Goal: Task Accomplishment & Management: Manage account settings

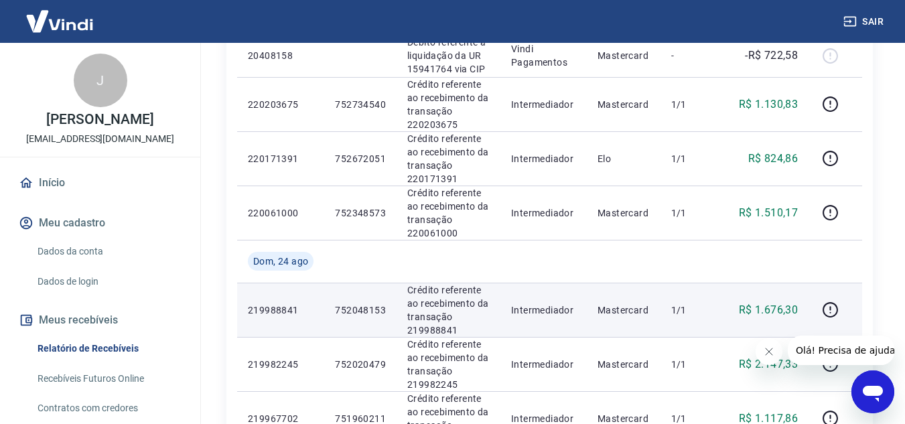
scroll to position [469, 0]
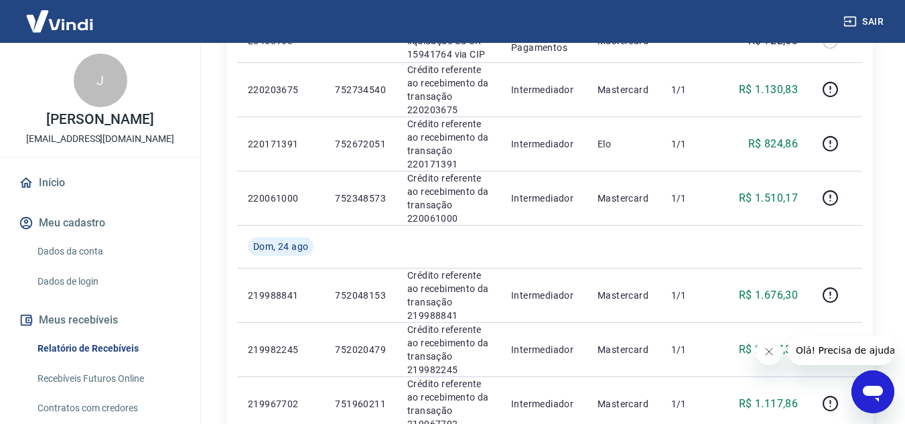
drag, startPoint x: 769, startPoint y: 349, endPoint x: 1468, endPoint y: 652, distance: 761.9
click at [769, 349] on icon "Fechar mensagem da empresa" at bounding box center [768, 351] width 11 height 11
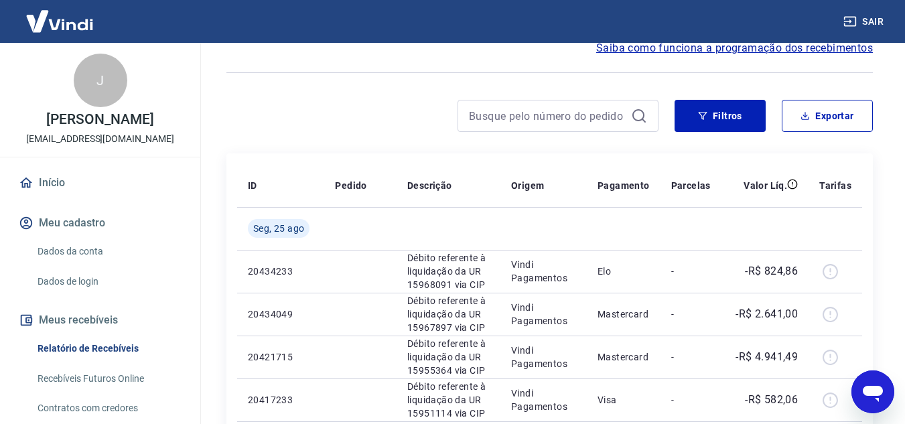
scroll to position [0, 0]
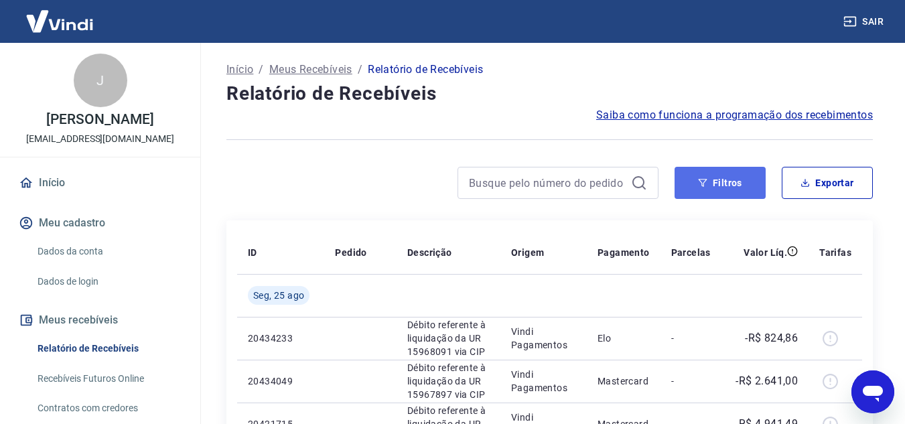
click at [717, 193] on button "Filtros" at bounding box center [719, 183] width 91 height 32
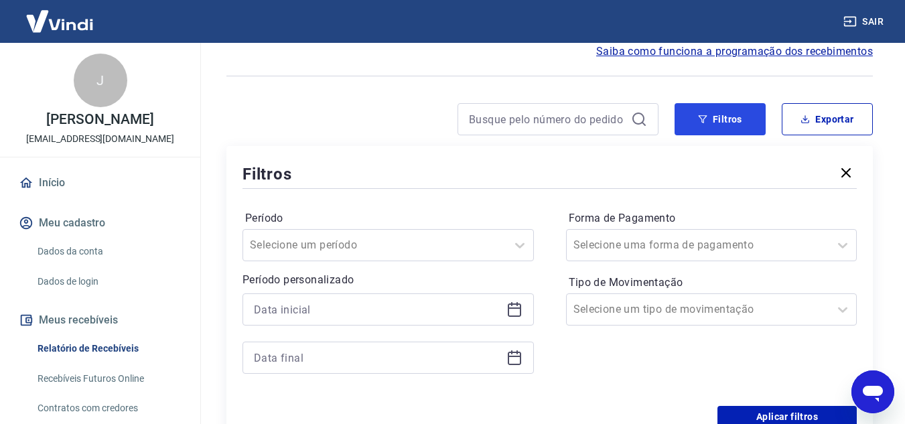
scroll to position [134, 0]
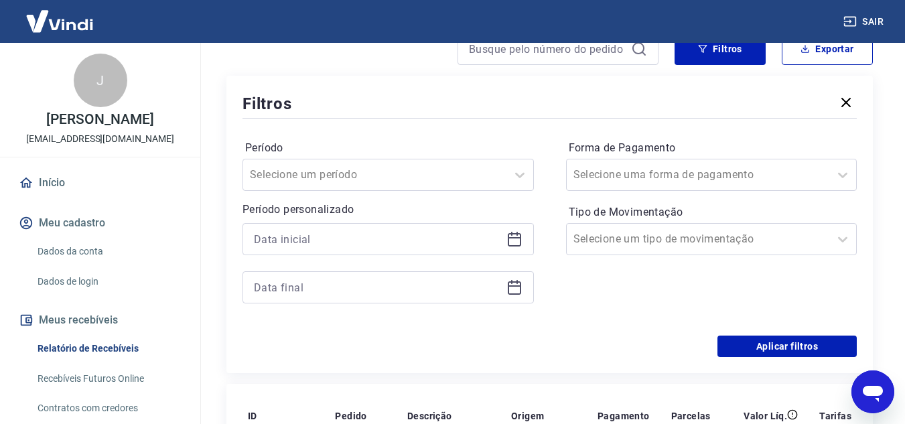
click at [519, 236] on icon at bounding box center [514, 239] width 16 height 16
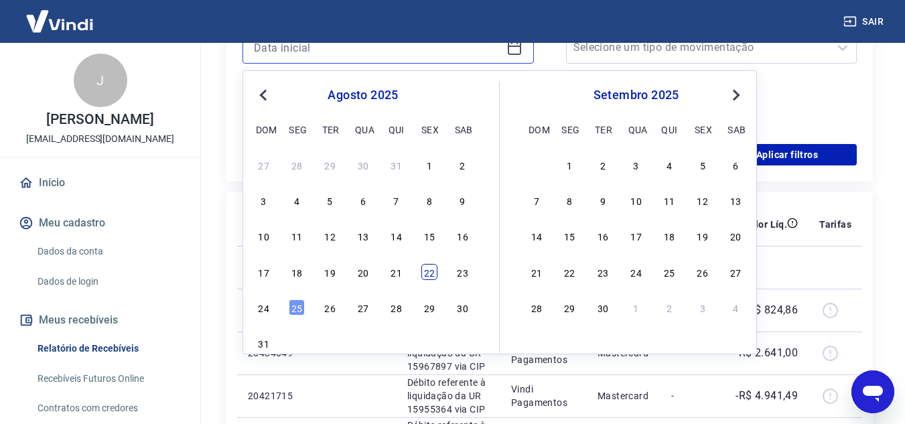
scroll to position [335, 0]
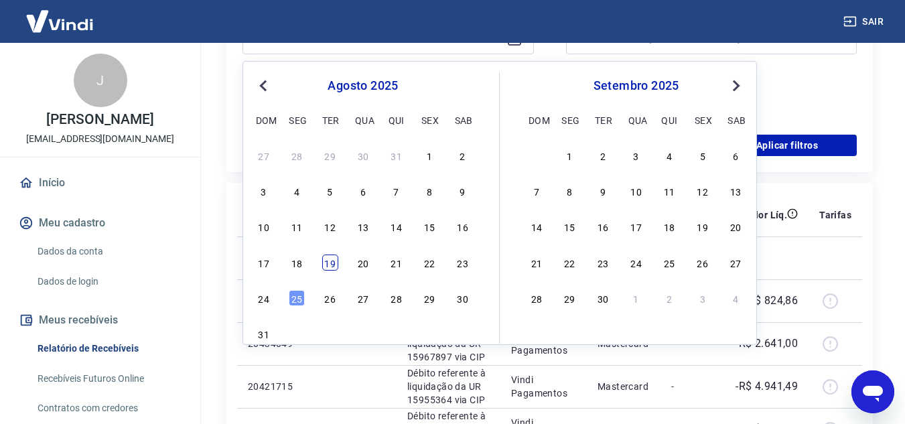
click at [327, 263] on div "19" at bounding box center [330, 263] width 16 height 16
click at [327, 263] on td at bounding box center [360, 257] width 72 height 43
type input "19/08/2025"
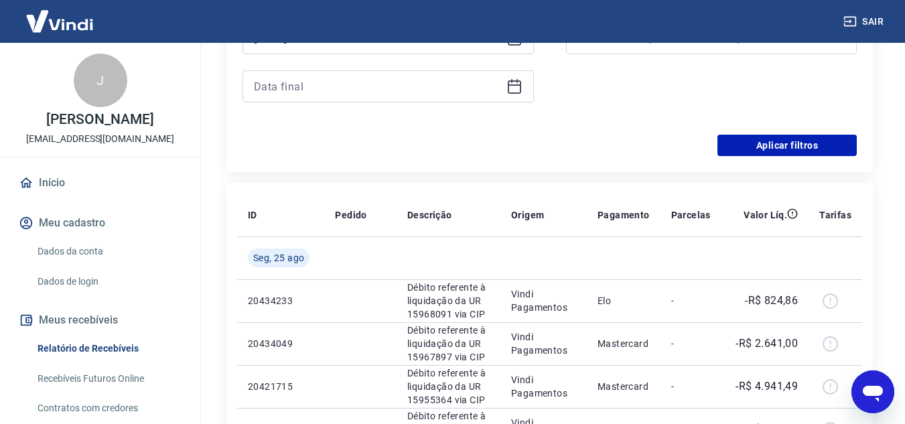
click at [518, 87] on icon at bounding box center [514, 86] width 16 height 16
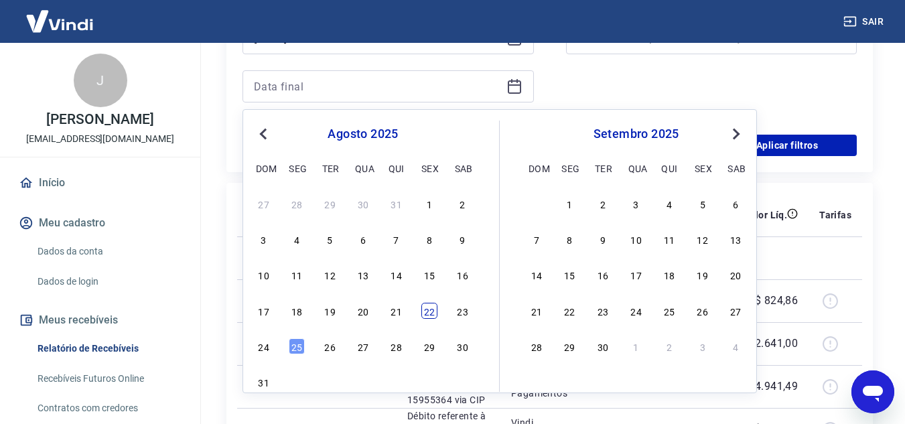
click at [431, 311] on div "22" at bounding box center [429, 311] width 16 height 16
click at [431, 311] on p "Débito referente à liquidação da UR 15968091 via CIP" at bounding box center [448, 301] width 82 height 40
type input "22/08/2025"
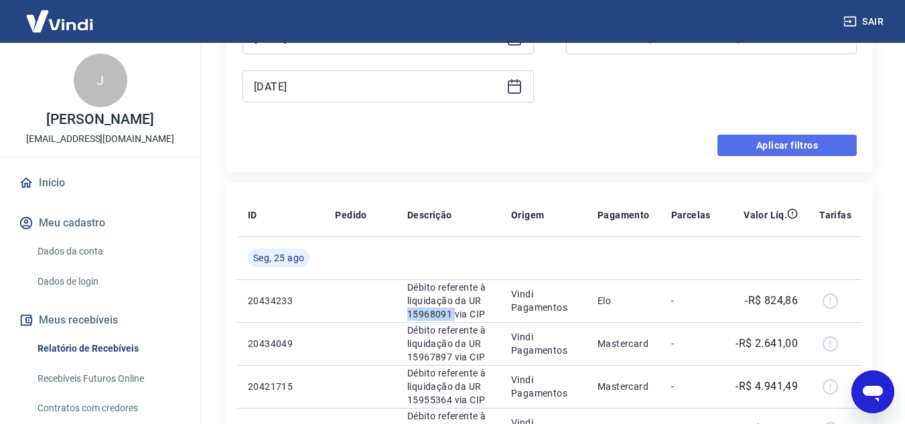
click at [813, 147] on button "Aplicar filtros" at bounding box center [786, 145] width 139 height 21
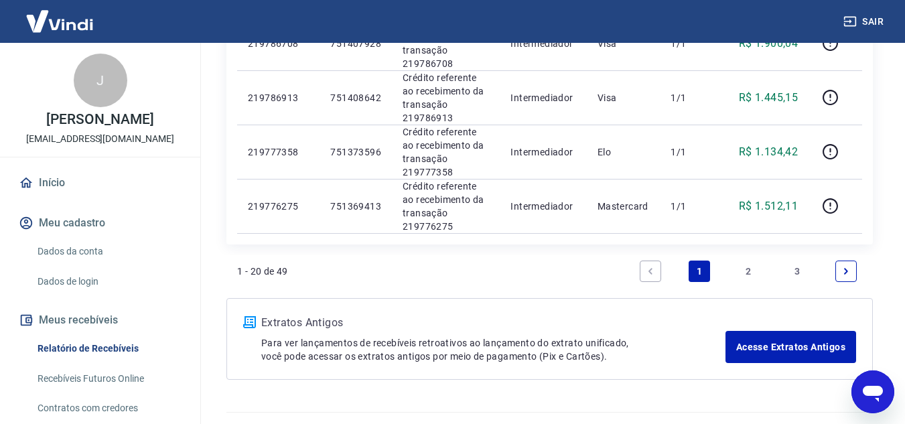
scroll to position [1139, 0]
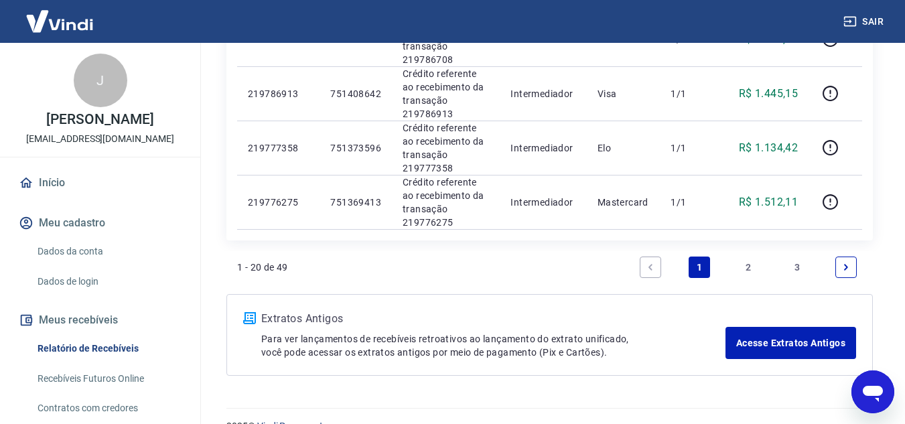
click at [749, 267] on link "2" at bounding box center [747, 267] width 21 height 21
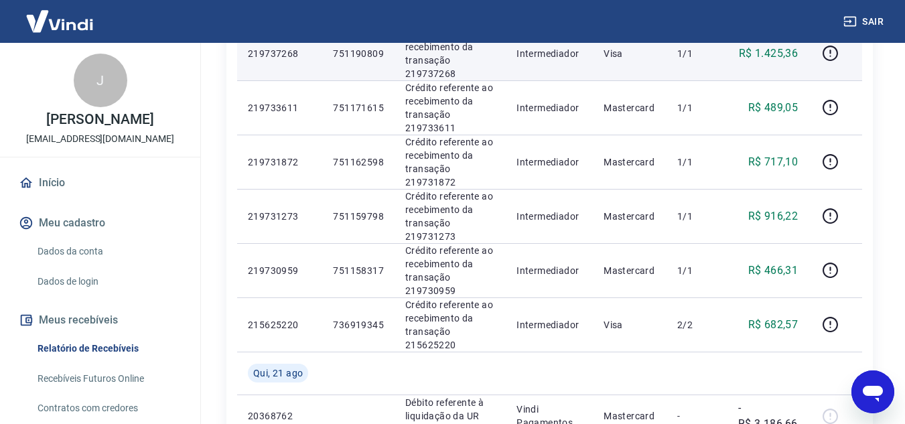
scroll to position [804, 0]
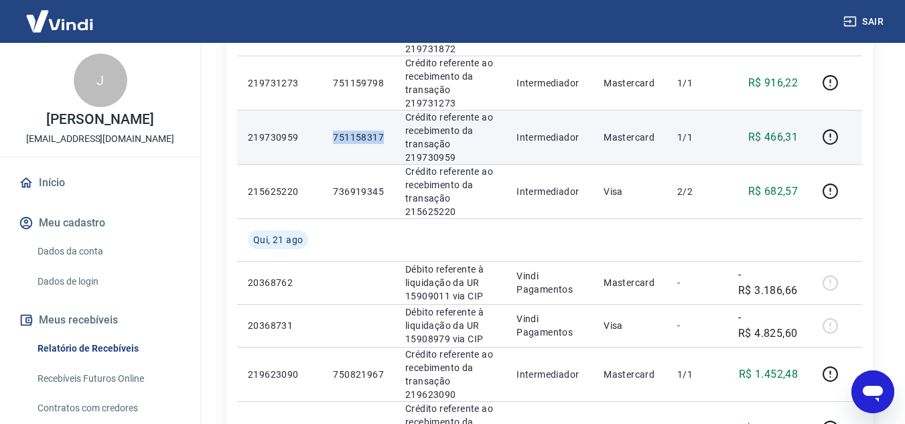
drag, startPoint x: 330, startPoint y: 134, endPoint x: 382, endPoint y: 137, distance: 52.3
click at [382, 137] on td "751158317" at bounding box center [358, 137] width 72 height 54
copy p "751158317"
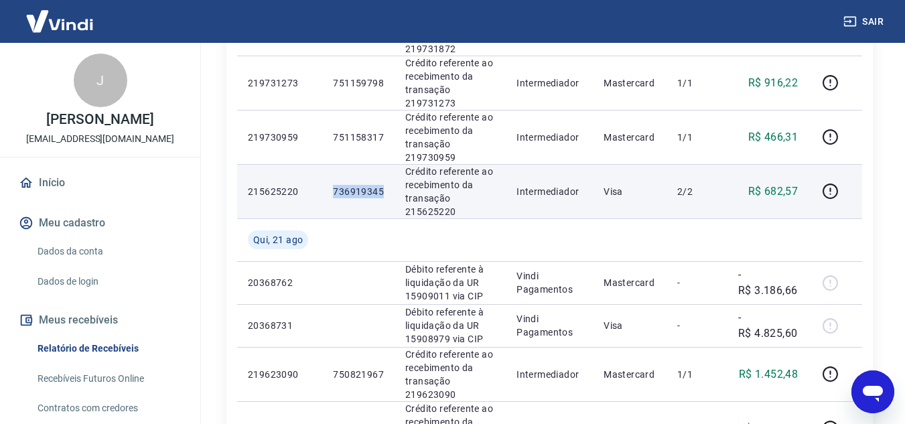
drag, startPoint x: 334, startPoint y: 188, endPoint x: 383, endPoint y: 191, distance: 49.6
click at [383, 191] on td "736919345" at bounding box center [358, 191] width 72 height 54
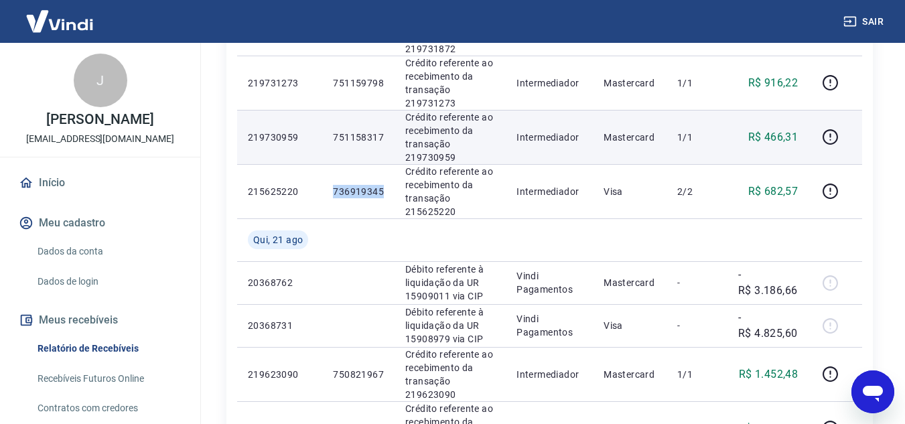
copy p "736919345"
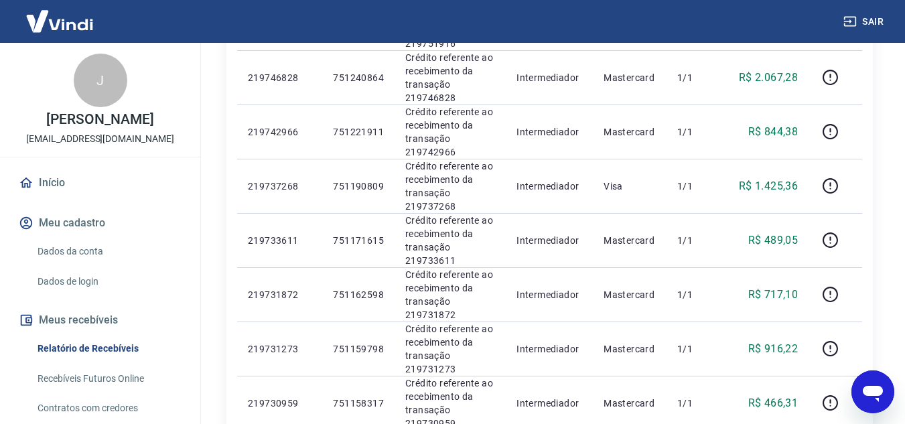
scroll to position [536, 0]
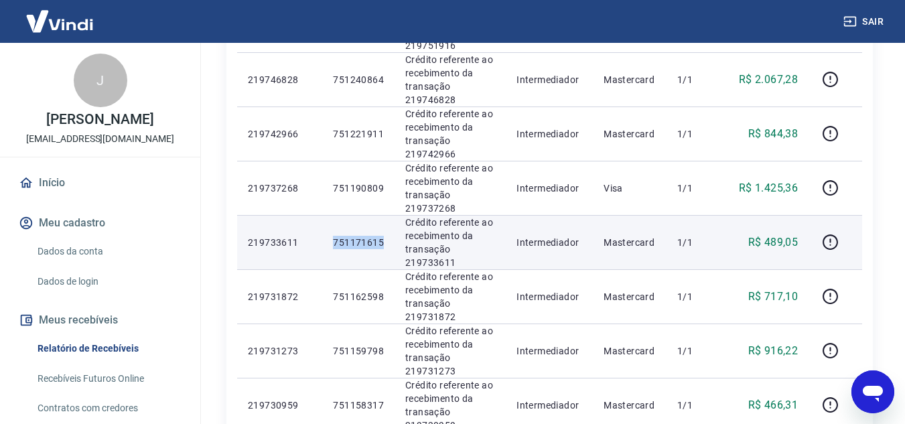
drag, startPoint x: 332, startPoint y: 238, endPoint x: 386, endPoint y: 244, distance: 54.5
click at [386, 244] on td "751171615" at bounding box center [358, 242] width 72 height 54
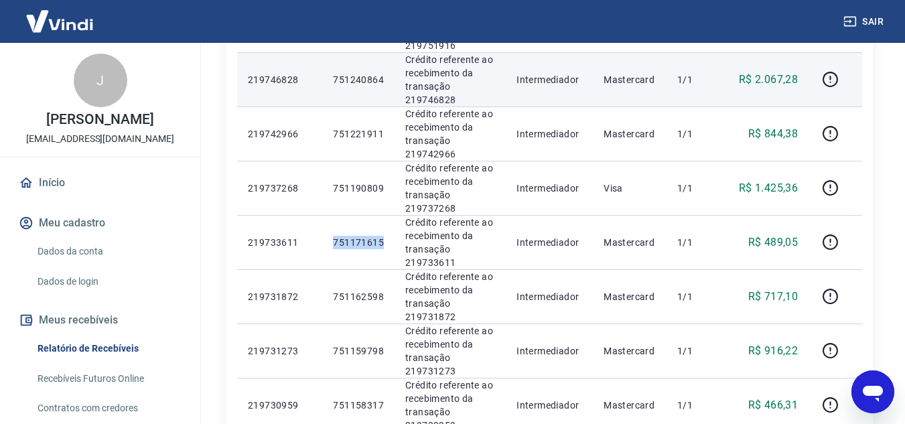
copy p "751171615"
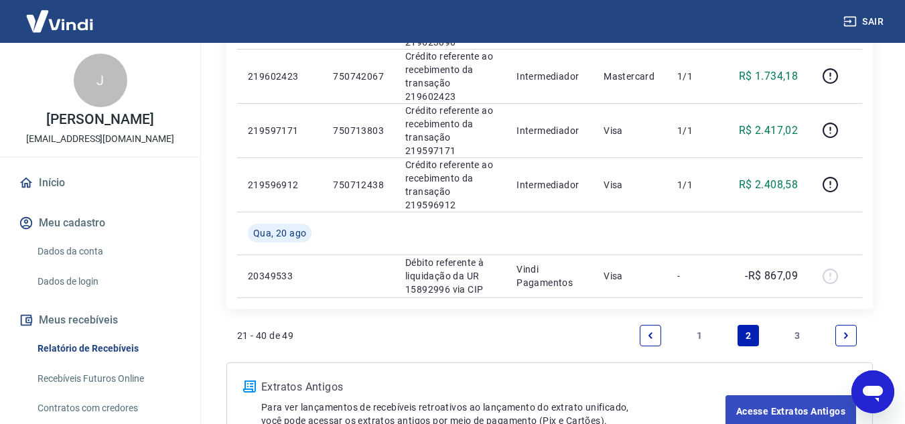
scroll to position [1250, 0]
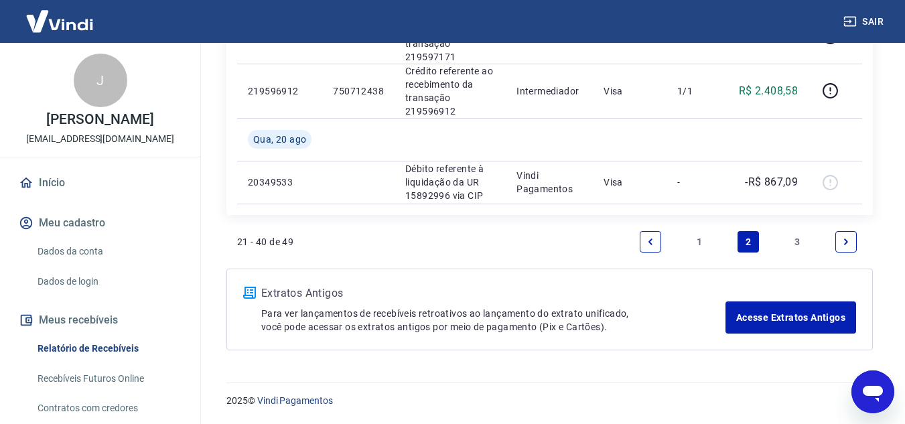
click at [705, 243] on link "1" at bounding box center [699, 241] width 21 height 21
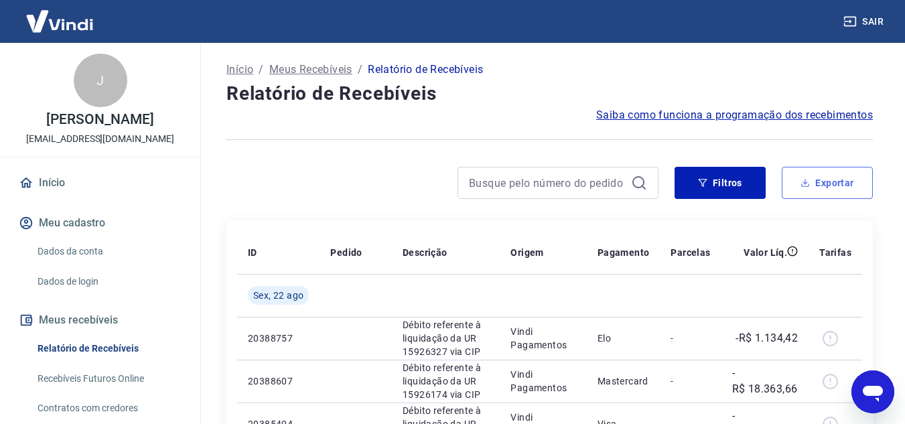
click at [806, 182] on icon "button" at bounding box center [804, 182] width 9 height 9
type input "19/08/2025"
type input "22/08/2025"
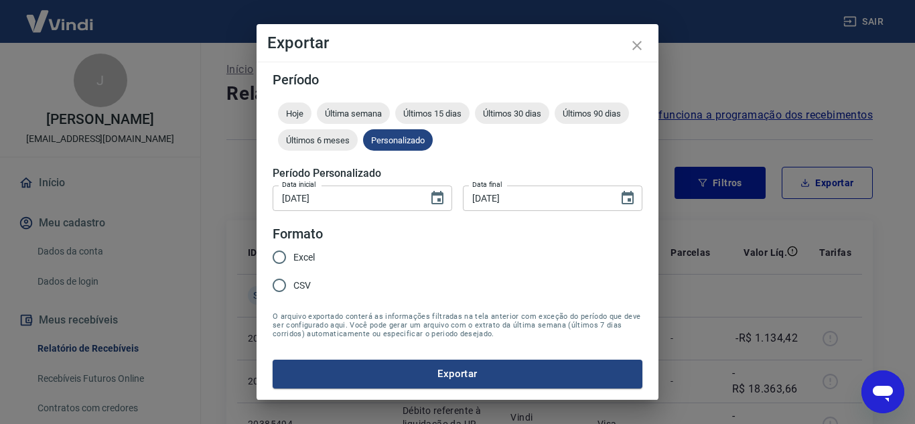
click at [298, 261] on span "Excel" at bounding box center [303, 257] width 21 height 14
click at [293, 261] on input "Excel" at bounding box center [279, 257] width 28 height 28
radio input "true"
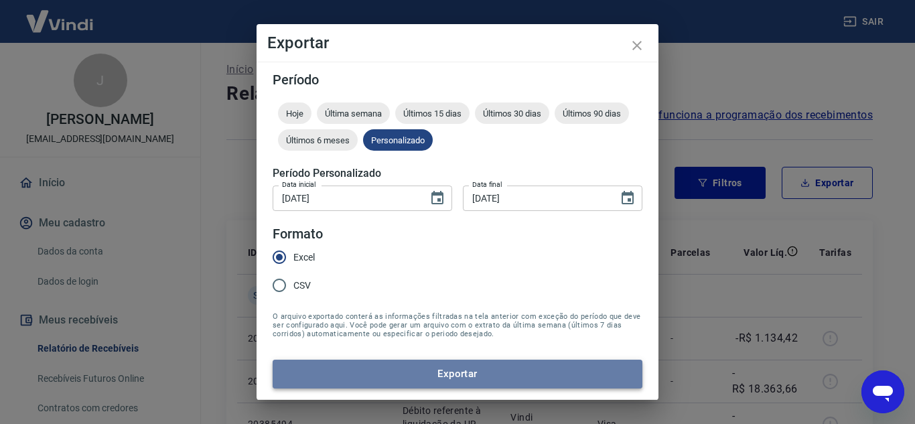
click at [479, 372] on button "Exportar" at bounding box center [458, 374] width 370 height 28
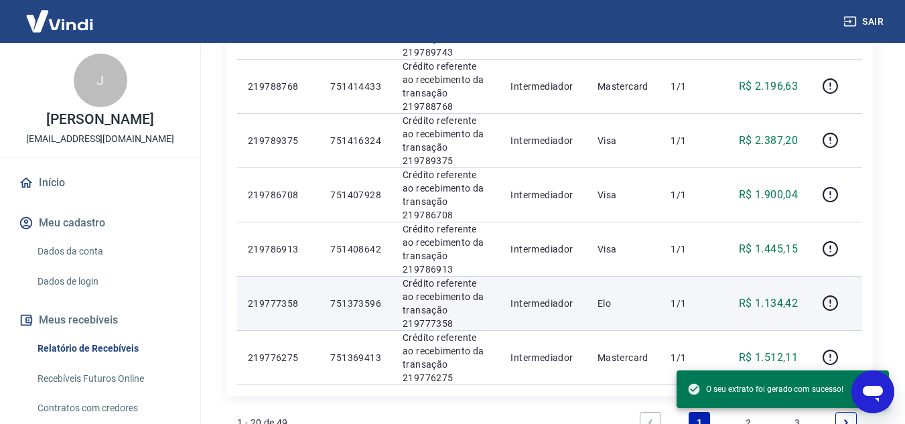
scroll to position [1164, 0]
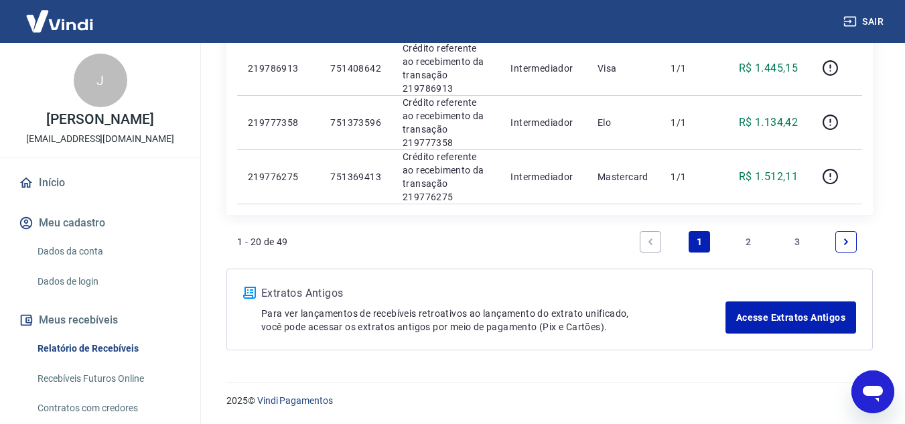
click at [748, 242] on link "2" at bounding box center [747, 241] width 21 height 21
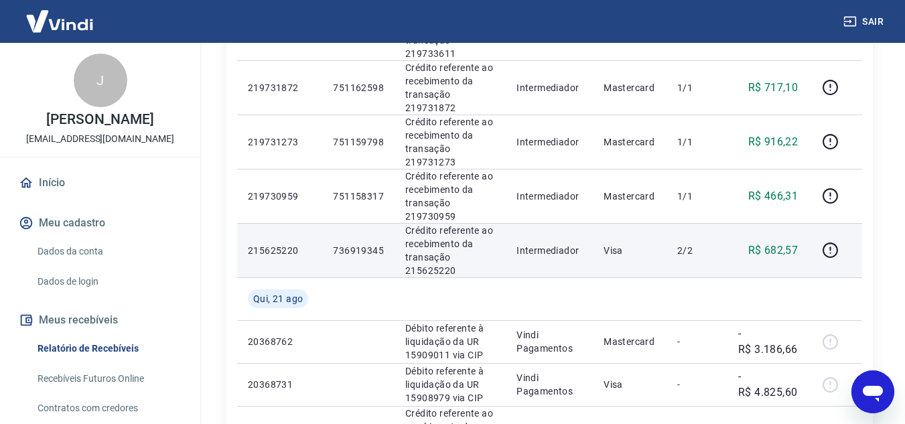
scroll to position [737, 0]
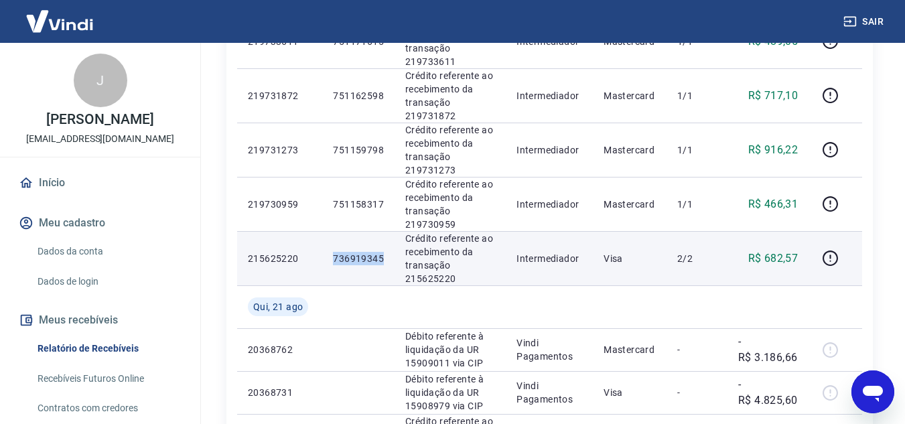
drag, startPoint x: 334, startPoint y: 262, endPoint x: 386, endPoint y: 256, distance: 52.6
click at [386, 256] on td "736919345" at bounding box center [358, 258] width 72 height 54
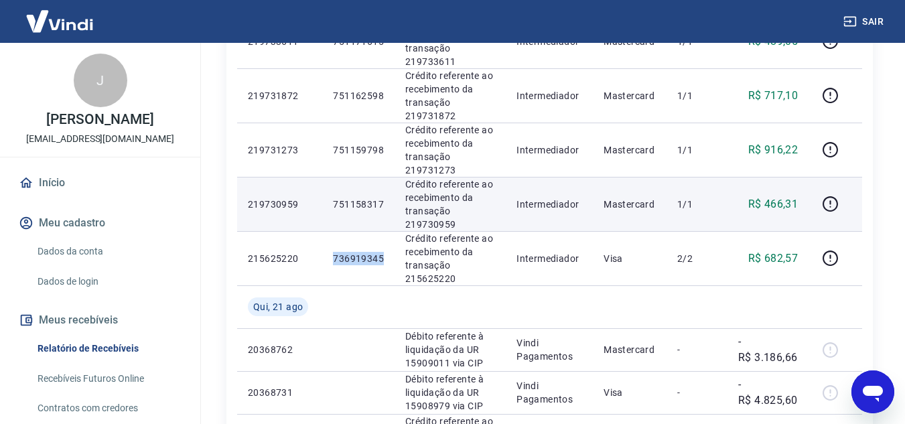
copy p "736919345"
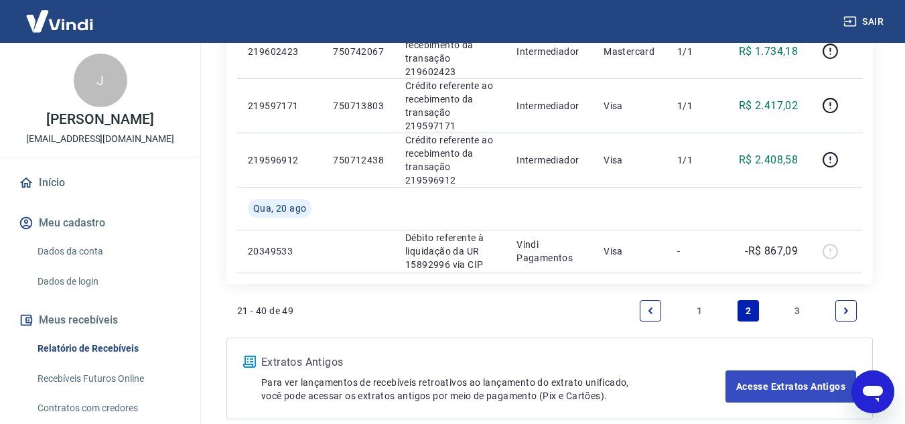
scroll to position [1250, 0]
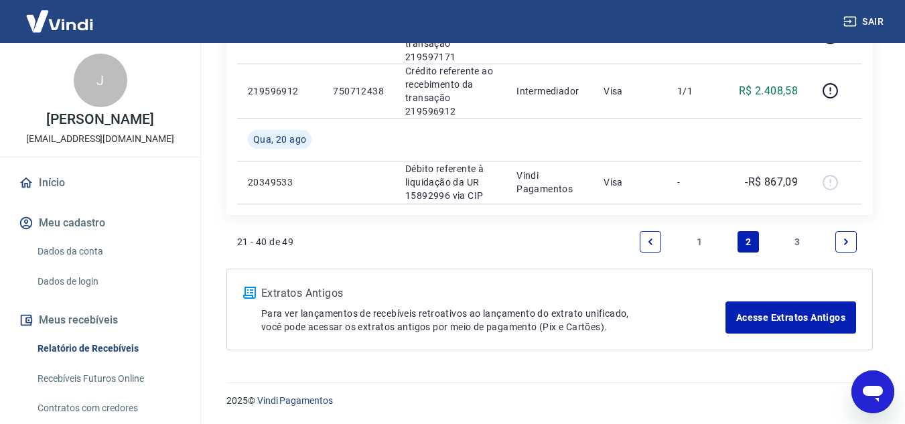
click at [701, 236] on link "1" at bounding box center [699, 241] width 21 height 21
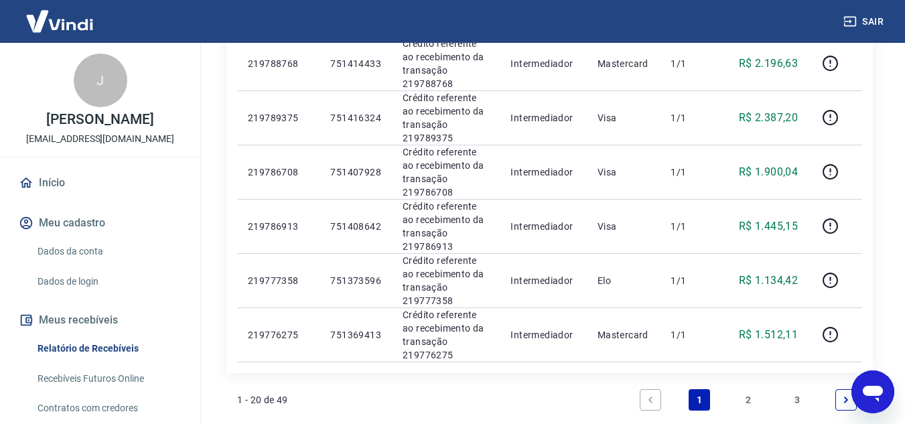
scroll to position [1030, 0]
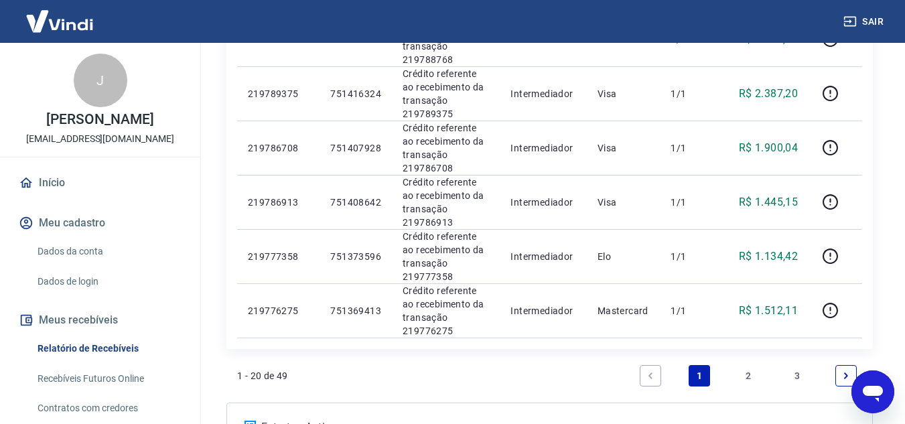
click at [749, 373] on link "2" at bounding box center [747, 375] width 21 height 21
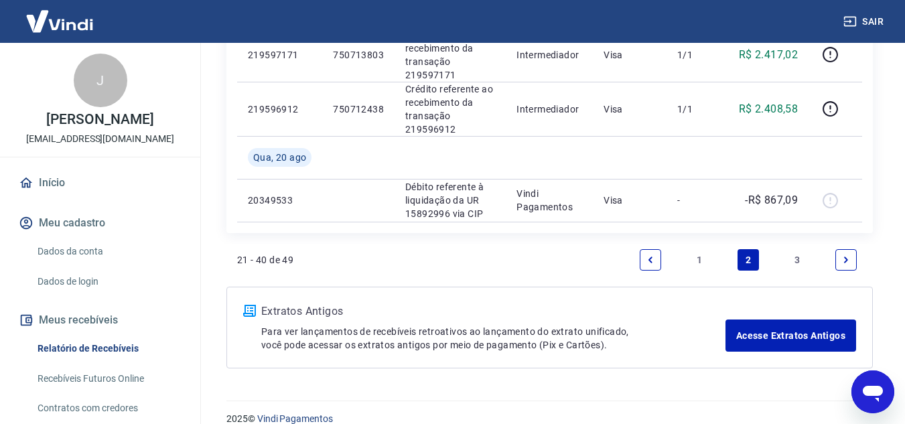
scroll to position [1250, 0]
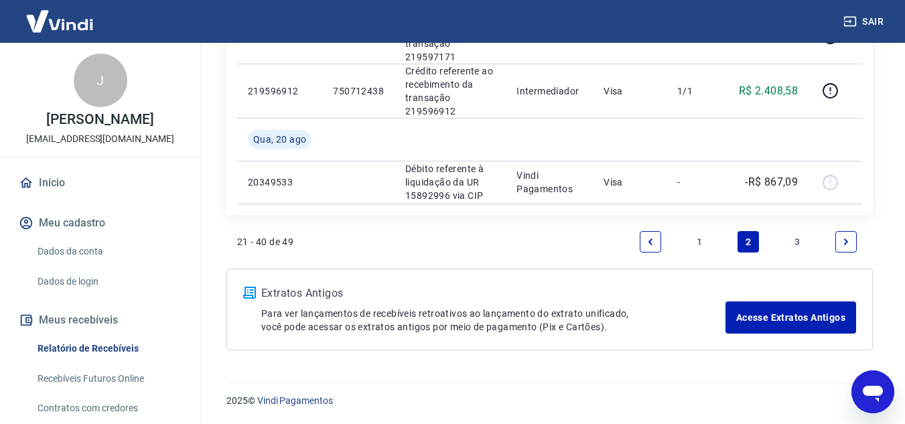
click at [701, 244] on link "1" at bounding box center [699, 241] width 21 height 21
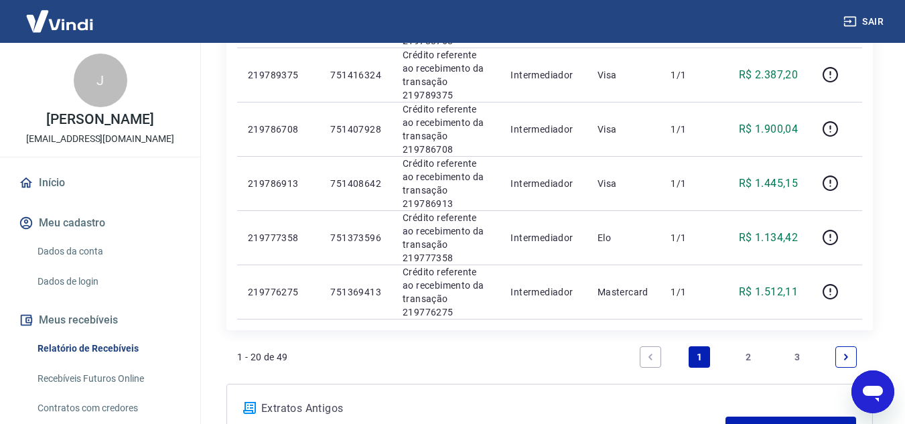
scroll to position [1139, 0]
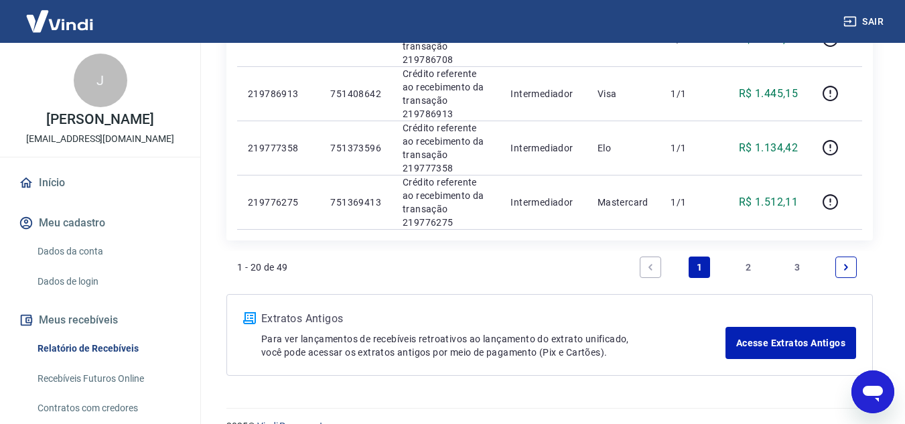
click at [749, 272] on link "2" at bounding box center [747, 267] width 21 height 21
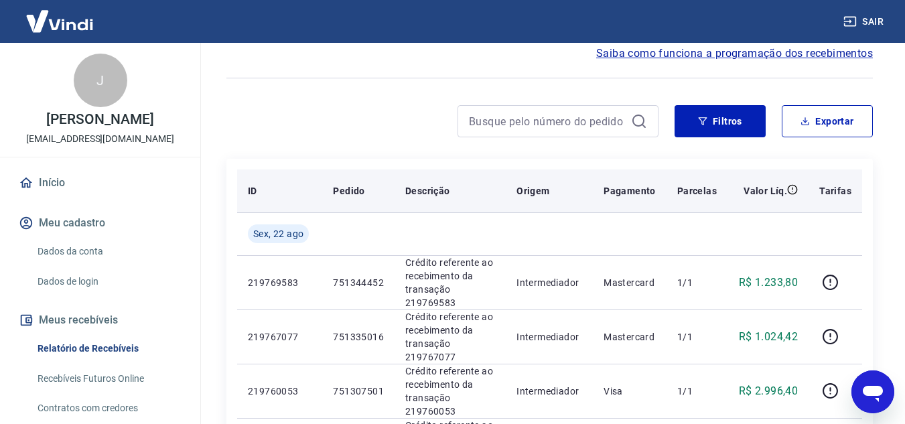
scroll to position [134, 0]
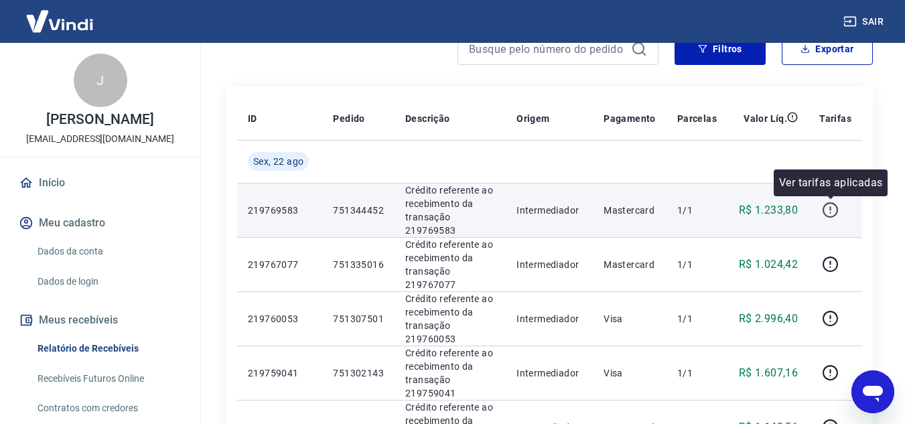
click at [828, 208] on icon "button" at bounding box center [830, 210] width 17 height 17
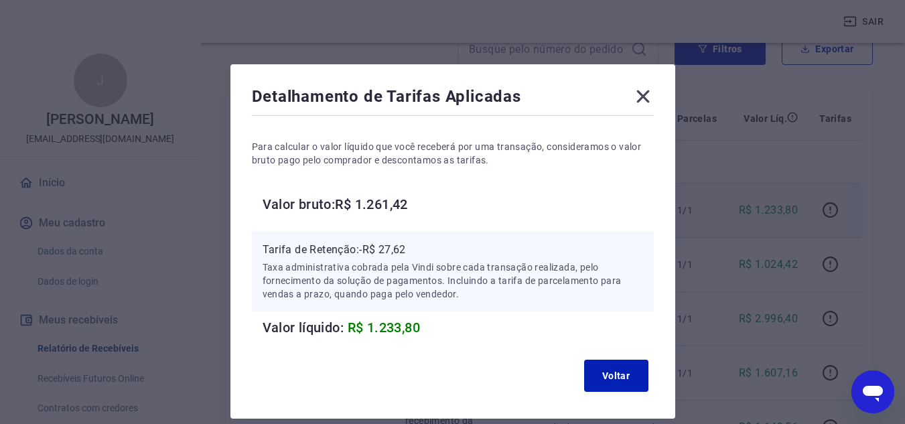
click at [646, 98] on icon at bounding box center [642, 96] width 21 height 21
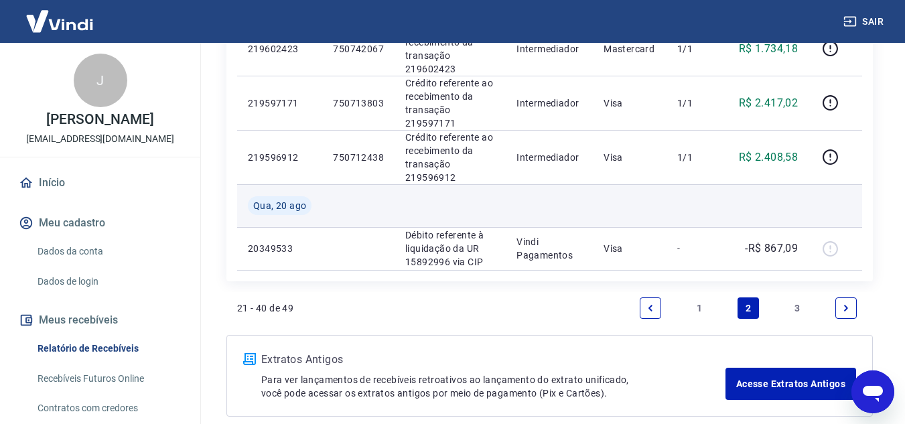
scroll to position [1250, 0]
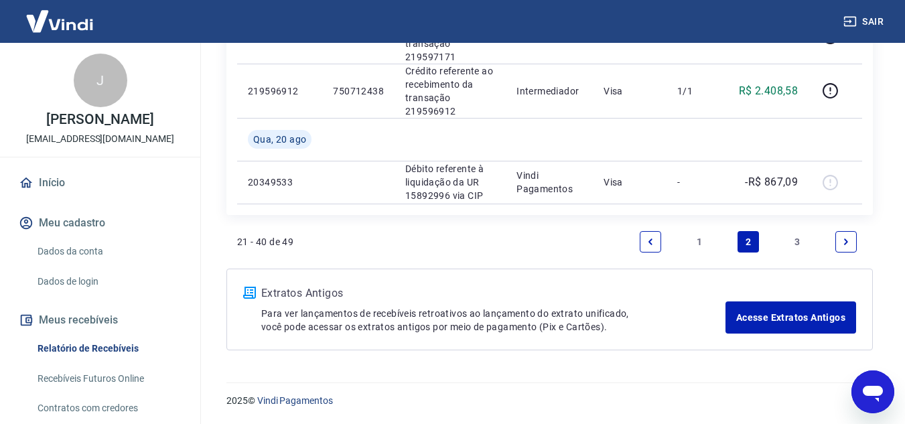
click at [105, 190] on link "Início" at bounding box center [100, 182] width 168 height 29
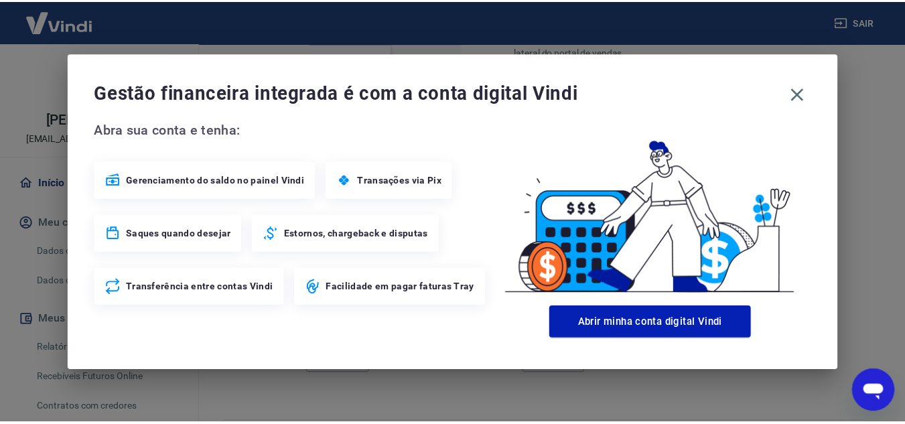
scroll to position [723, 0]
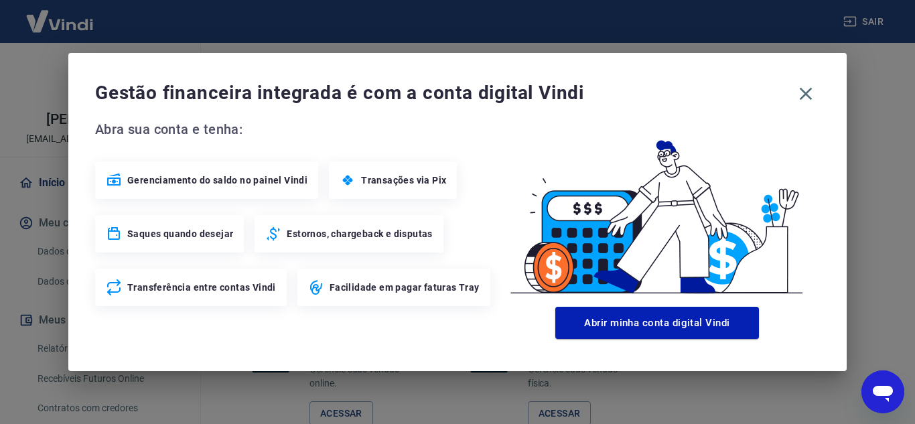
click at [794, 105] on div "Gestão financeira integrada é com a conta digital Vindi" at bounding box center [457, 94] width 725 height 28
click at [805, 95] on icon "button" at bounding box center [806, 94] width 13 height 13
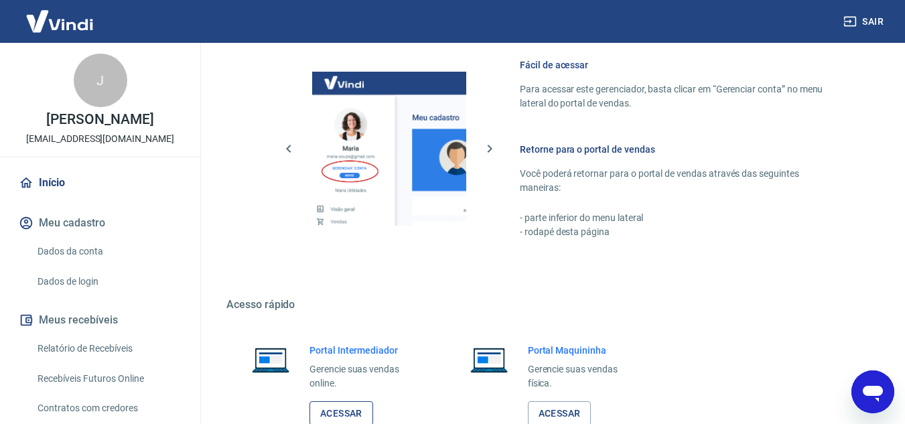
click at [356, 408] on link "Acessar" at bounding box center [341, 413] width 64 height 25
click at [121, 351] on link "Relatório de Recebíveis" at bounding box center [108, 348] width 152 height 27
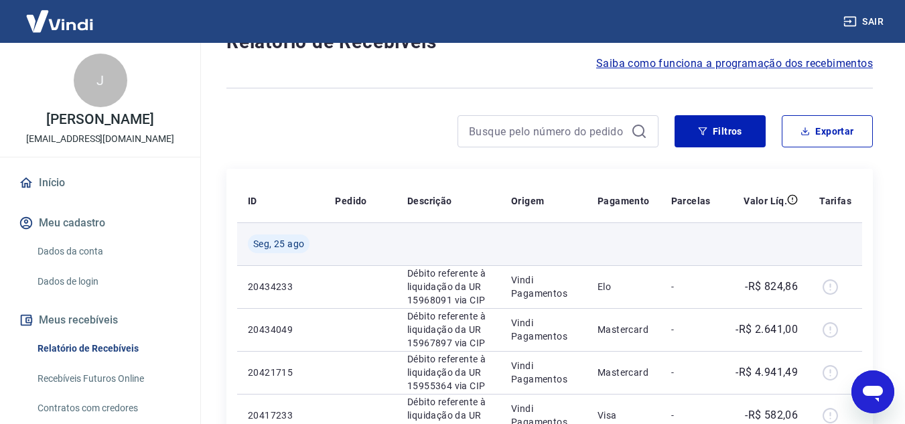
scroll to position [134, 0]
